Goal: Task Accomplishment & Management: Complete application form

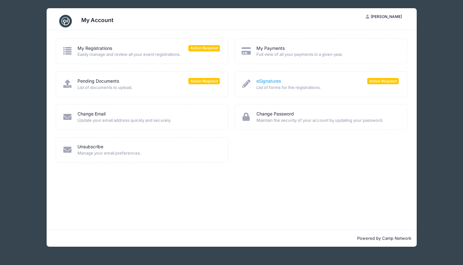
click at [268, 81] on link "eSignatures" at bounding box center [268, 81] width 25 height 7
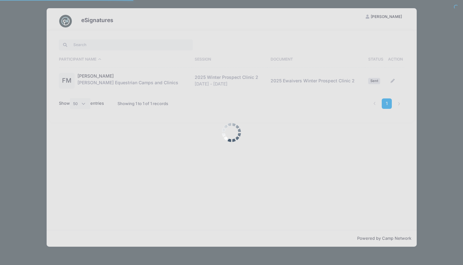
select select "50"
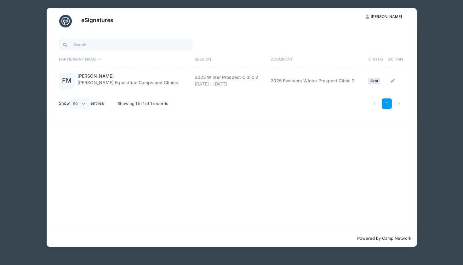
click at [233, 79] on div "2025 Winter Prospect Clinic 2" at bounding box center [230, 77] width 70 height 7
click at [276, 81] on td "2025 Ewaivers Winter Prospect Clinic 2" at bounding box center [316, 81] width 98 height 26
click at [162, 82] on div "Faith Mayer Jessica Braswell Equestrian Camps and Clinics 2025 Winter Prospect …" at bounding box center [132, 81] width 111 height 16
click at [92, 73] on link "[PERSON_NAME]" at bounding box center [95, 76] width 36 height 7
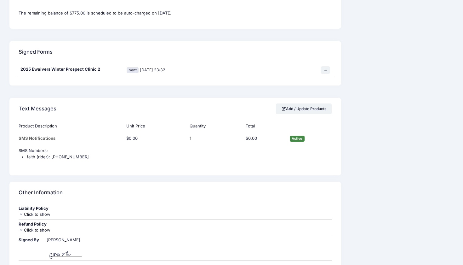
scroll to position [832, 0]
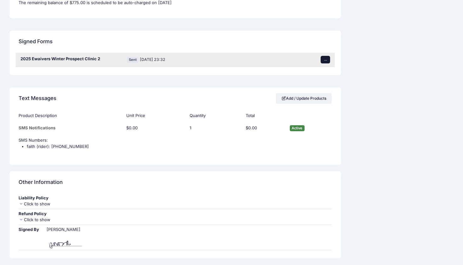
click at [324, 56] on button "..." at bounding box center [325, 60] width 9 height 8
click at [278, 66] on span at bounding box center [276, 65] width 6 height 4
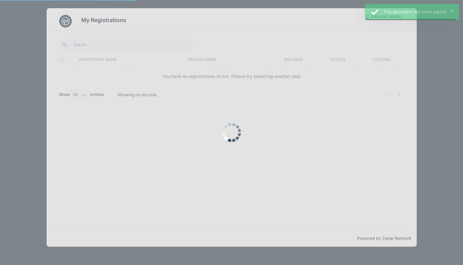
select select "50"
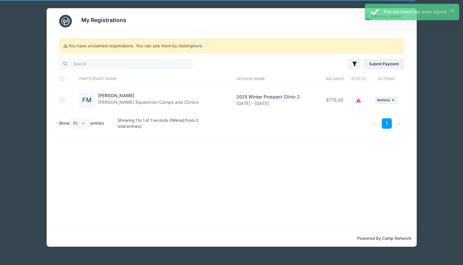
click at [199, 47] on link "here" at bounding box center [197, 45] width 9 height 5
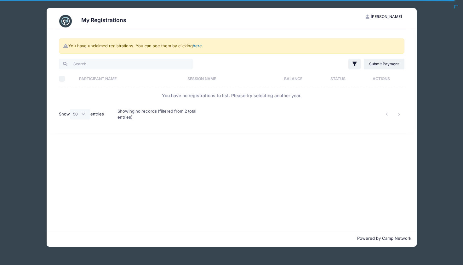
click at [199, 47] on link "here" at bounding box center [197, 45] width 9 height 5
click at [66, 20] on img at bounding box center [65, 21] width 13 height 13
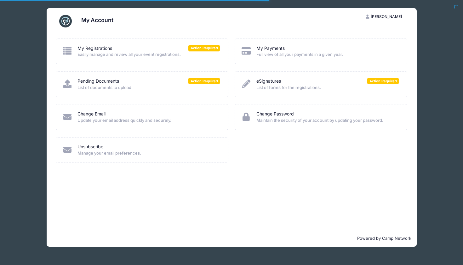
click at [197, 76] on div "Pending Documents Action Required List of documents to upload." at bounding box center [142, 84] width 173 height 26
click at [105, 80] on link "Pending Documents" at bounding box center [98, 81] width 42 height 7
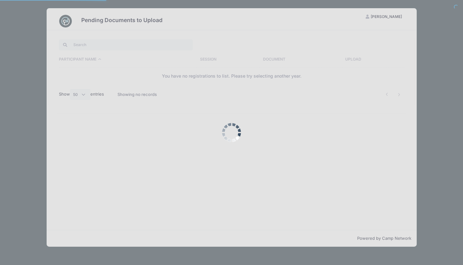
select select "50"
